Goal: Task Accomplishment & Management: Use online tool/utility

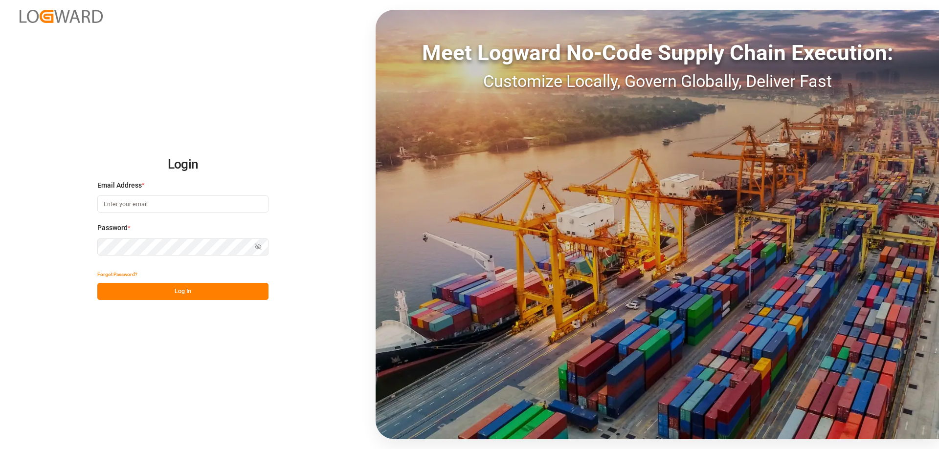
type input "[PERSON_NAME][EMAIL_ADDRESS][DOMAIN_NAME]"
click at [202, 292] on button "Log In" at bounding box center [182, 291] width 171 height 17
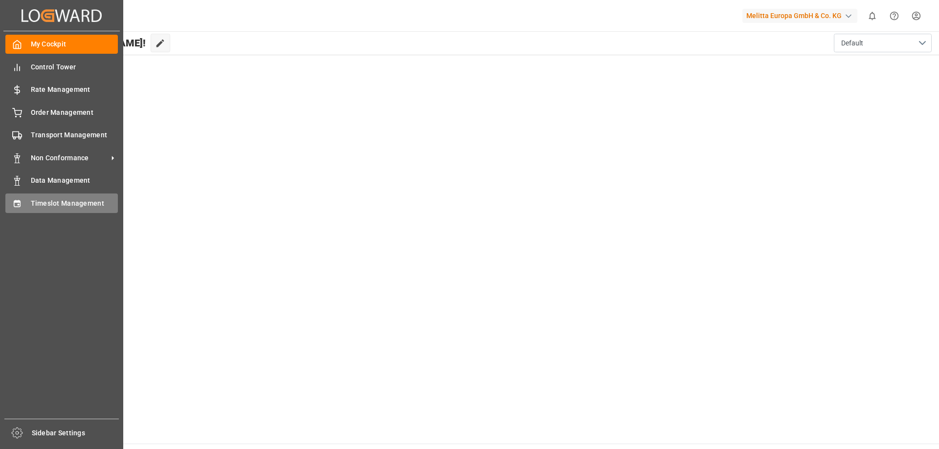
click at [50, 210] on div "Timeslot Management Timeslot Management" at bounding box center [61, 203] width 112 height 19
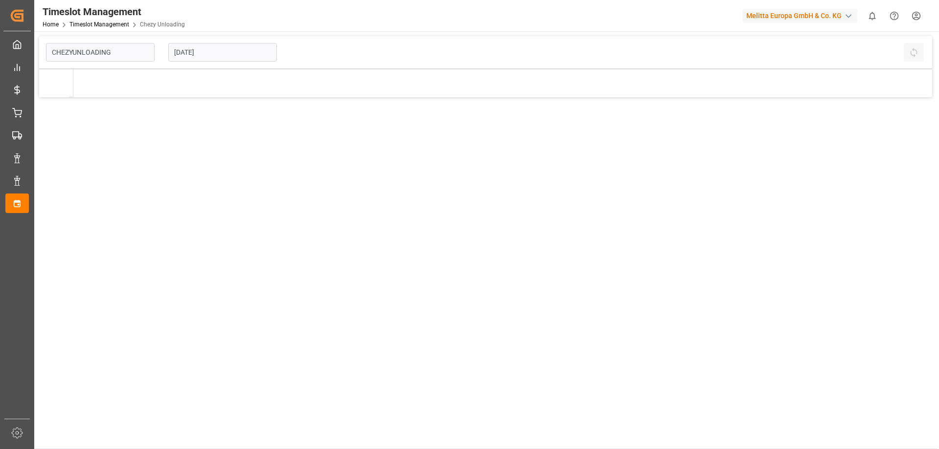
type input "Chezy Unloading"
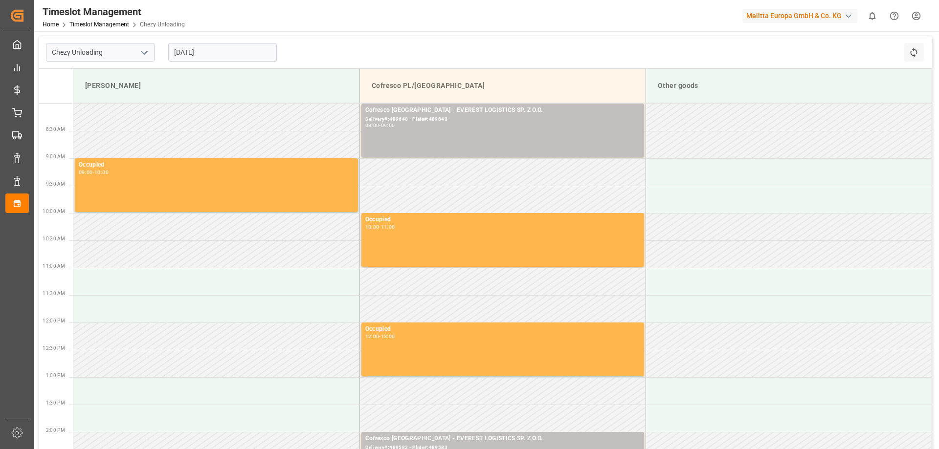
click at [221, 57] on input "[DATE]" at bounding box center [222, 52] width 109 height 19
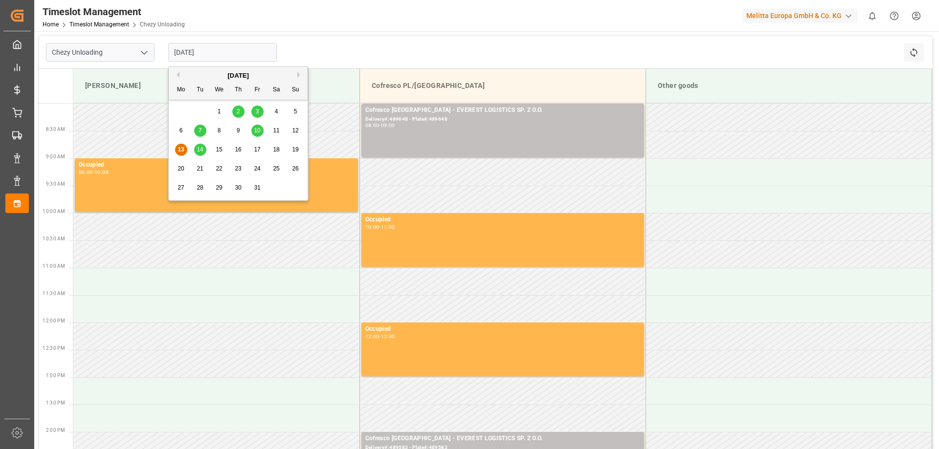
click at [195, 150] on div "14" at bounding box center [200, 150] width 12 height 12
type input "[DATE]"
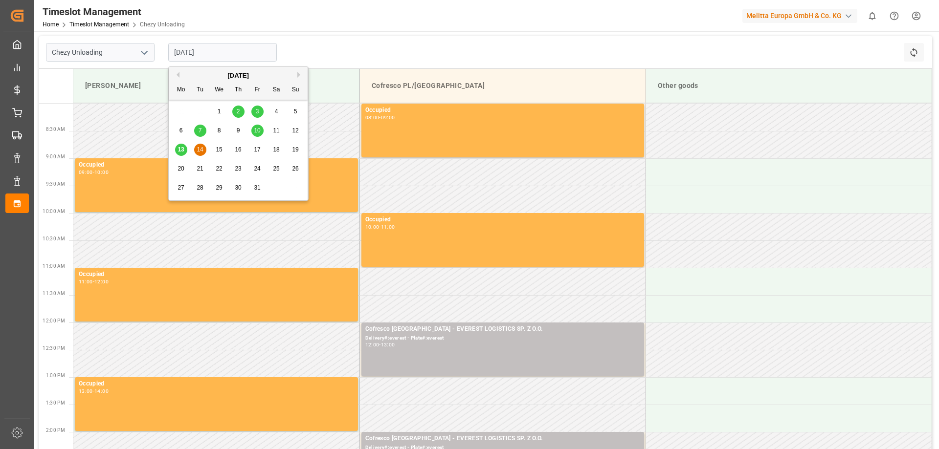
click at [231, 55] on input "[DATE]" at bounding box center [222, 52] width 109 height 19
